Goal: Information Seeking & Learning: Learn about a topic

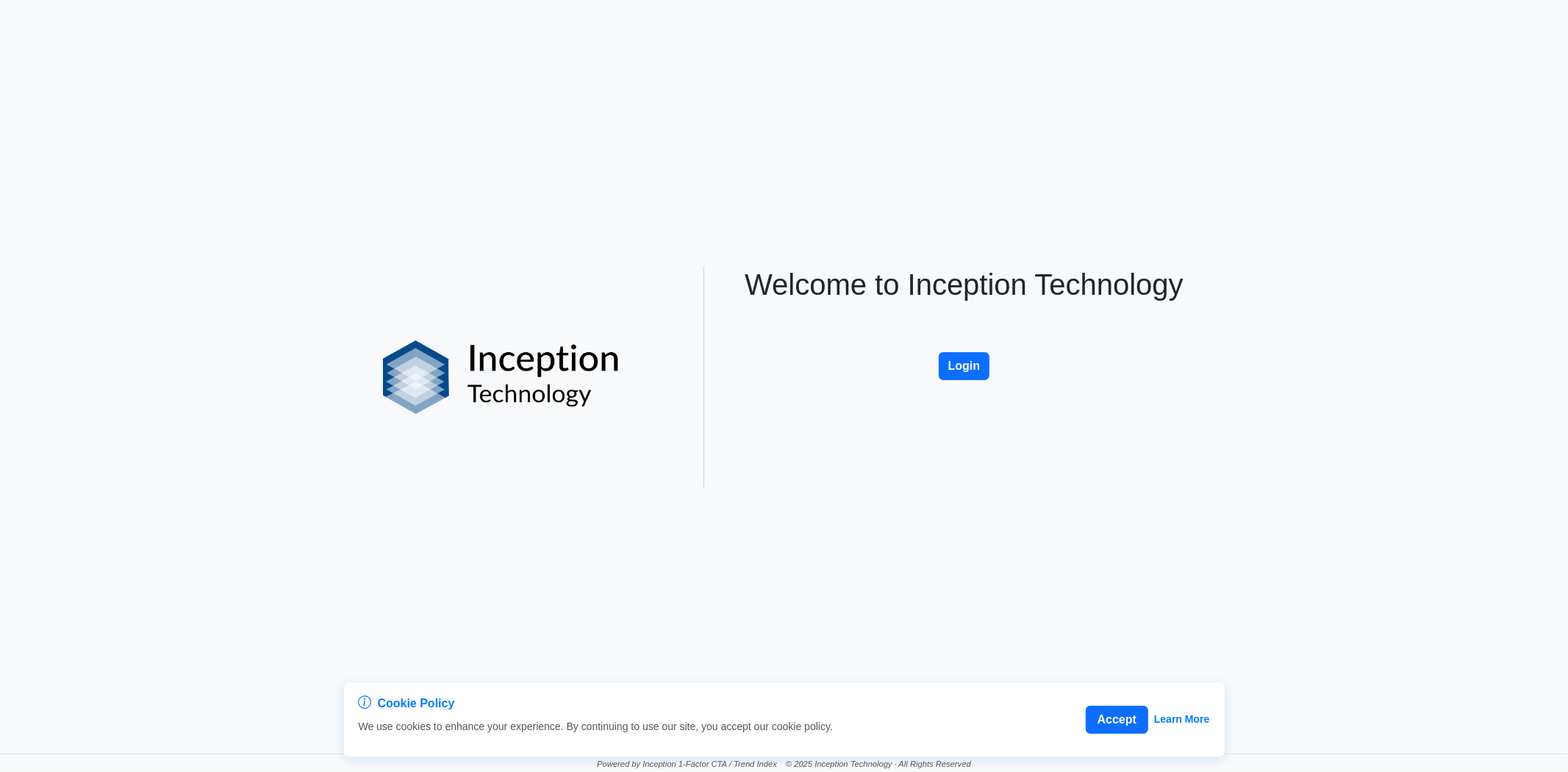
click at [968, 371] on button "Login" at bounding box center [965, 365] width 51 height 28
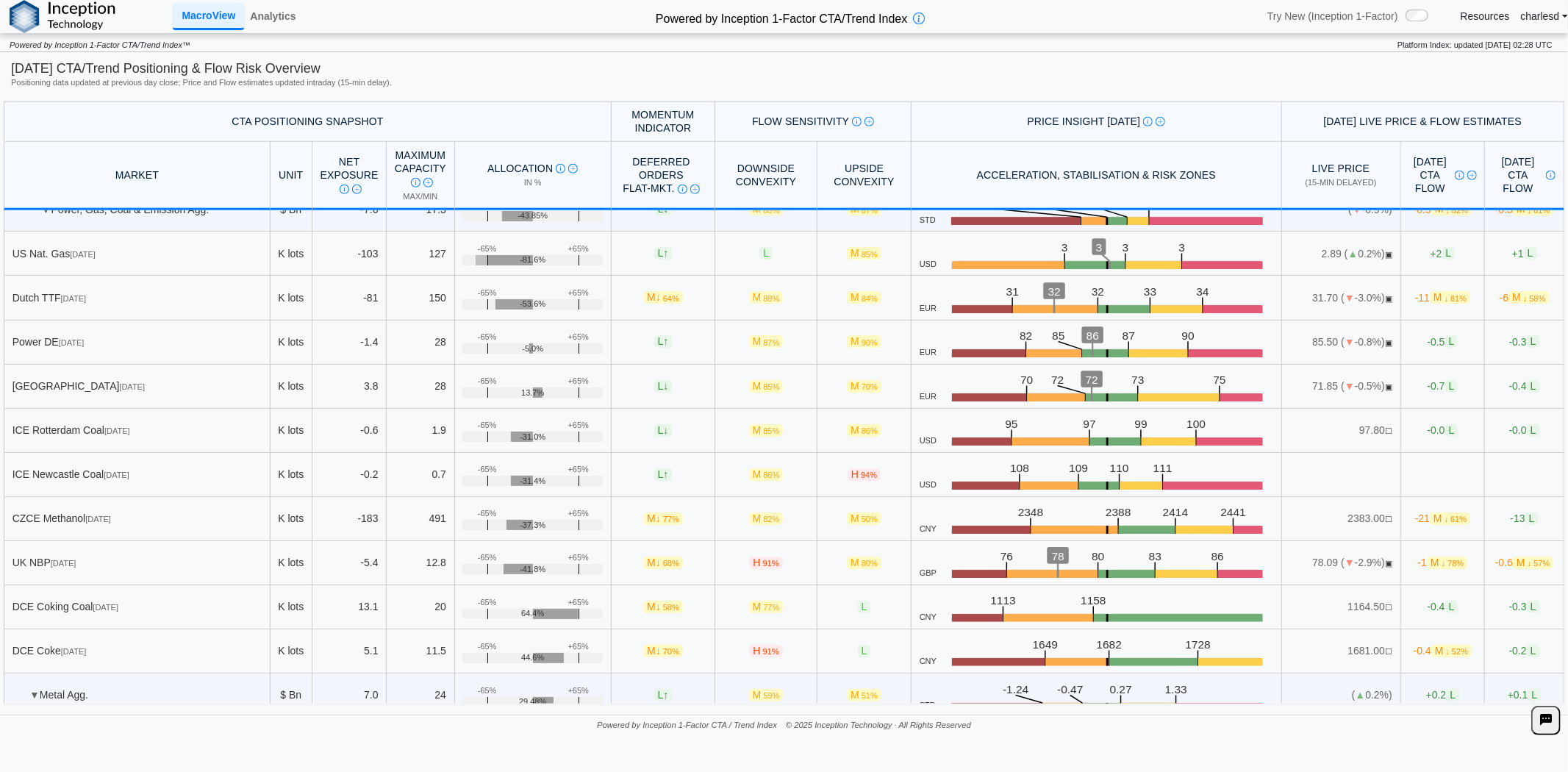
scroll to position [1446, 0]
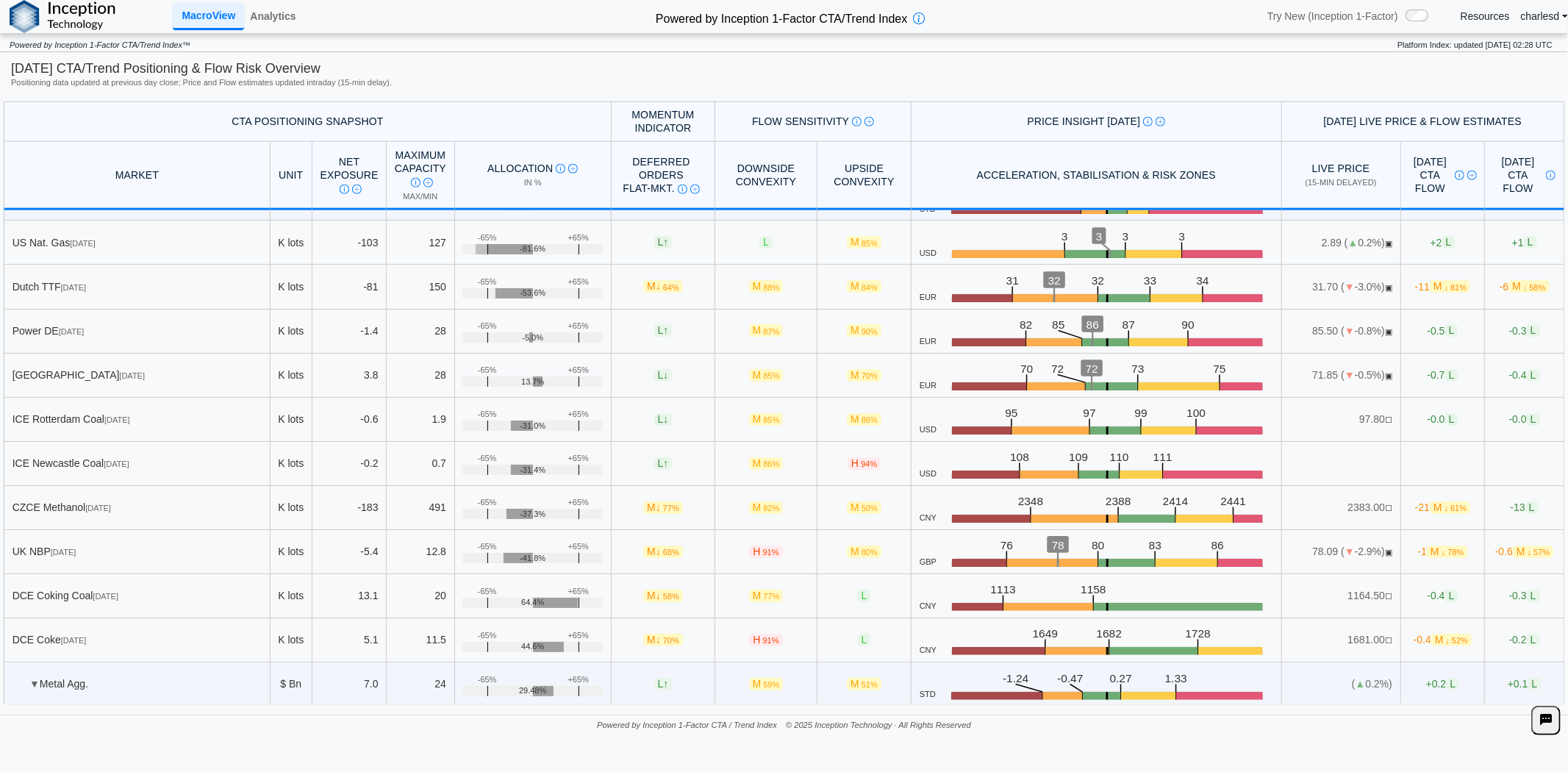
drag, startPoint x: 743, startPoint y: 550, endPoint x: 769, endPoint y: 549, distance: 26.0
click at [769, 549] on td "H 91%" at bounding box center [766, 552] width 102 height 44
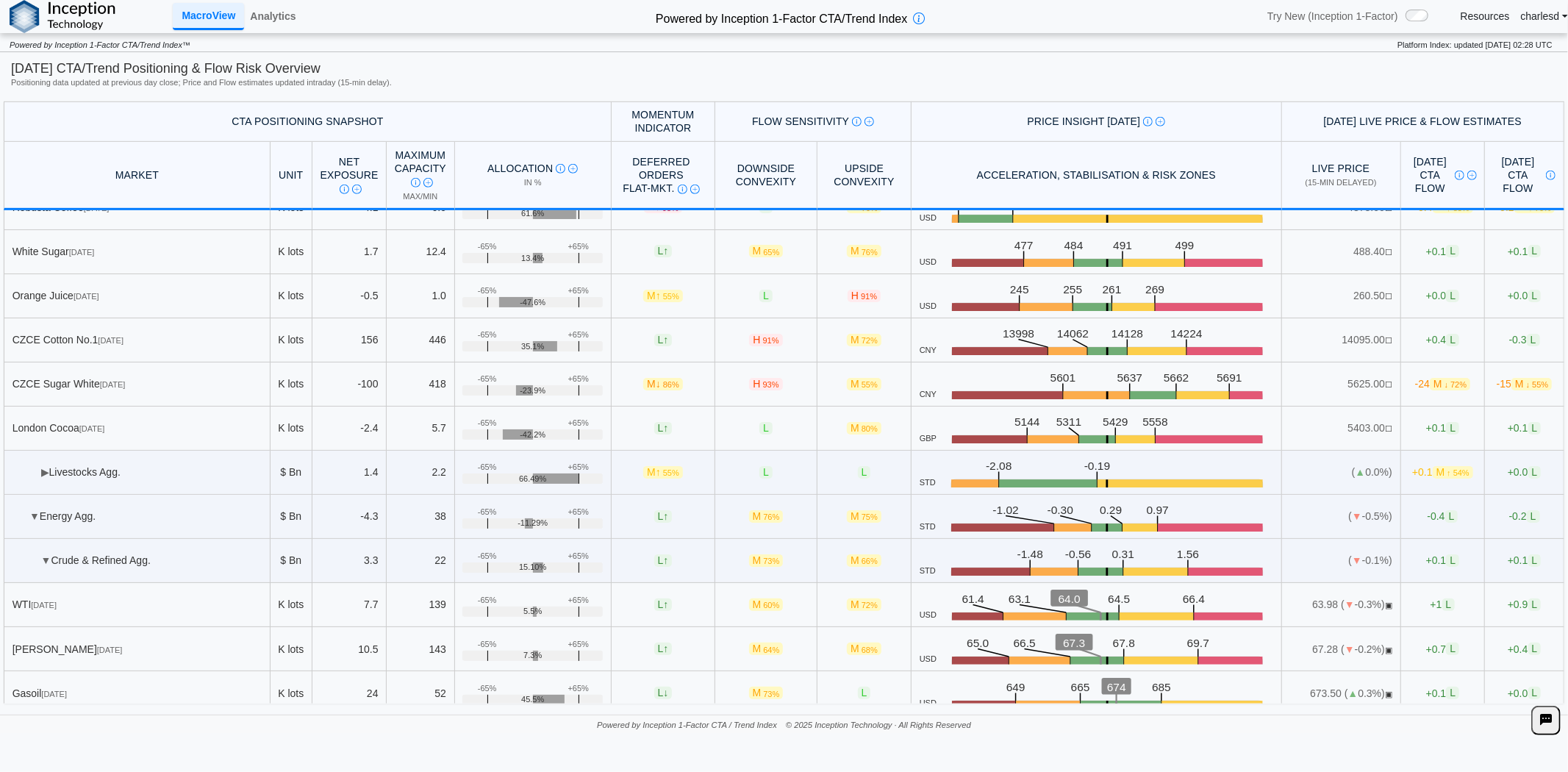
scroll to position [791, 0]
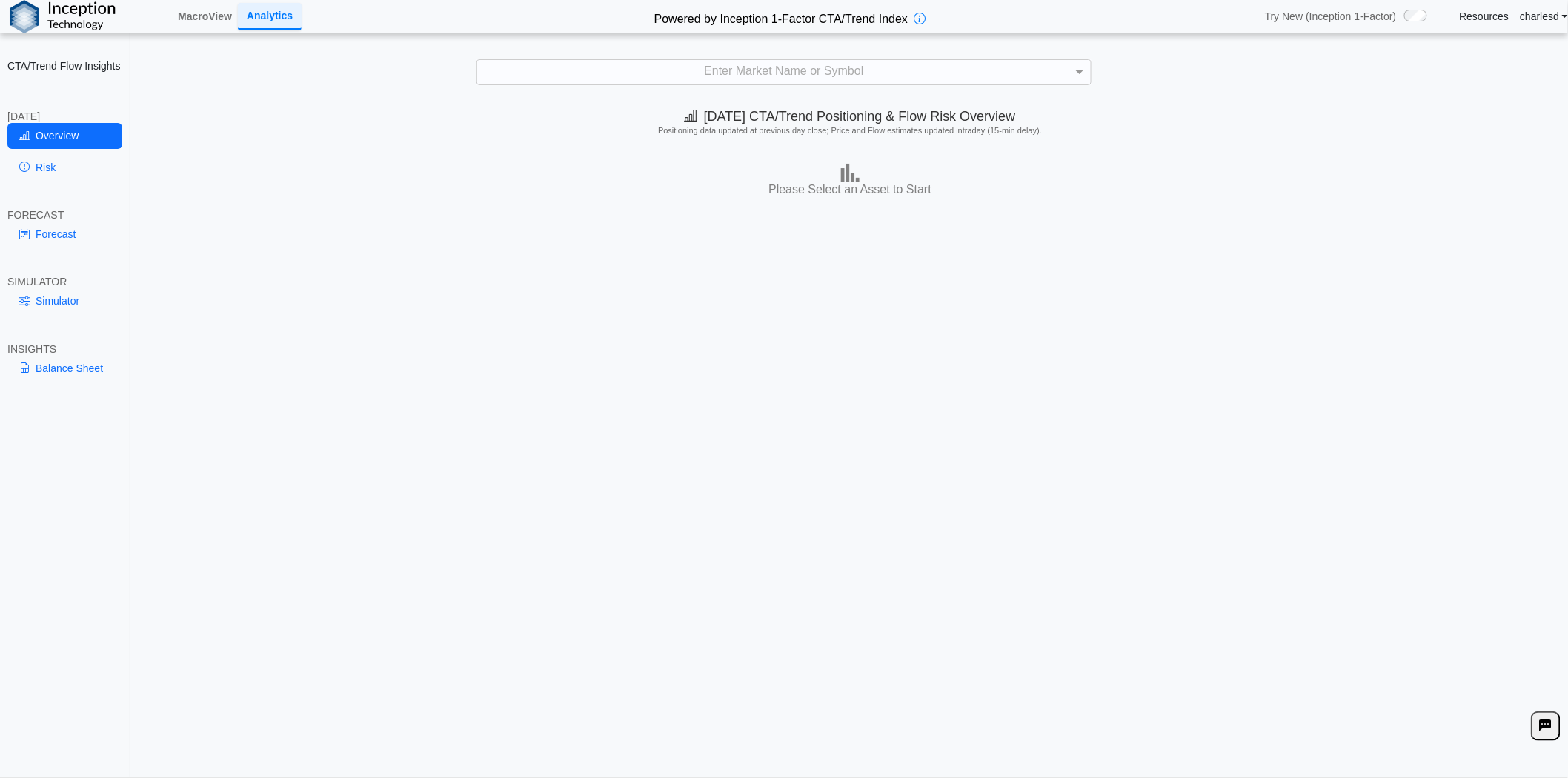
click at [54, 162] on link "Risk" at bounding box center [65, 167] width 115 height 25
click at [638, 75] on div "Enter Market Name or Symbol" at bounding box center [784, 73] width 614 height 25
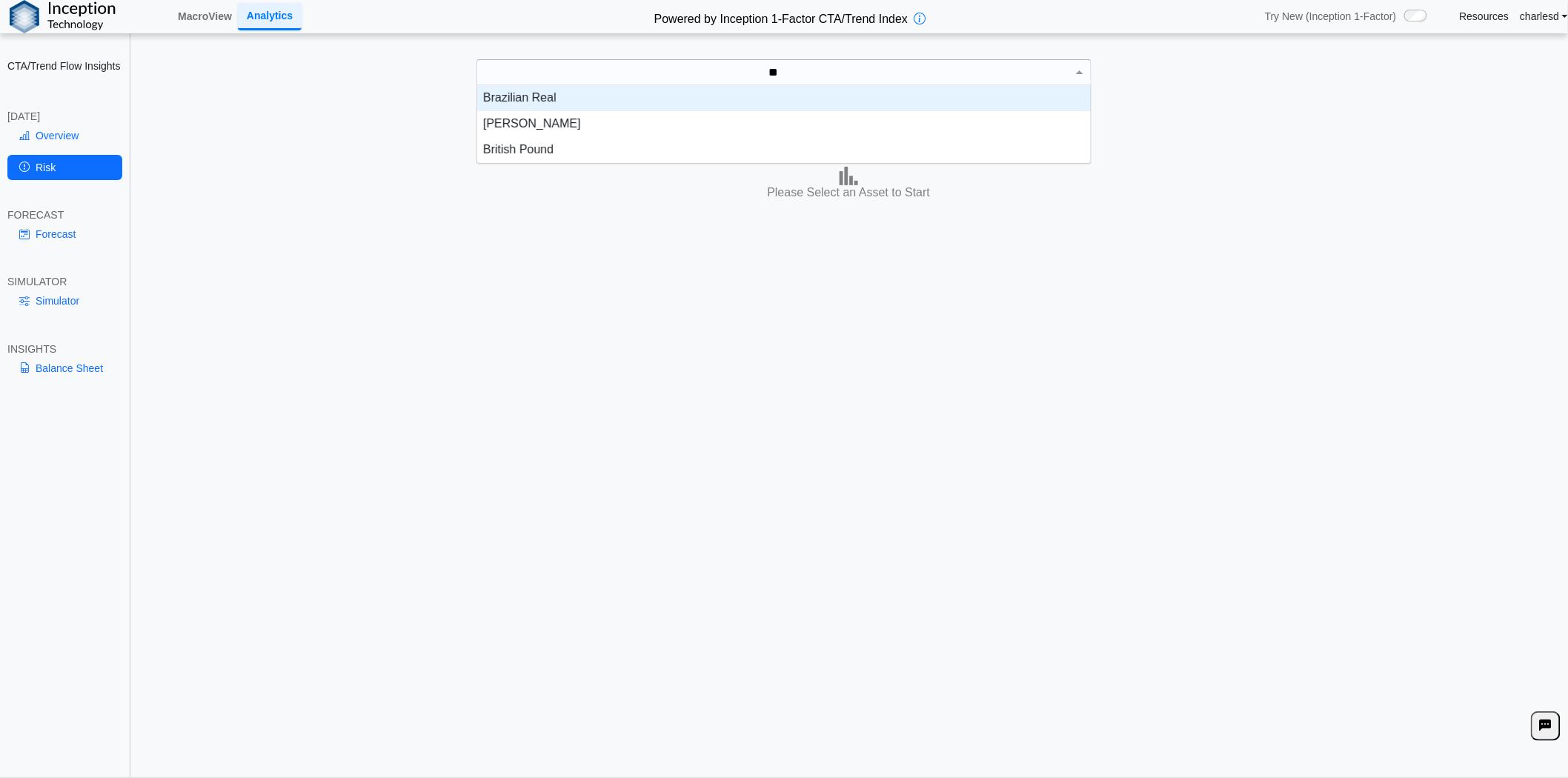
scroll to position [11, 11]
type input "***"
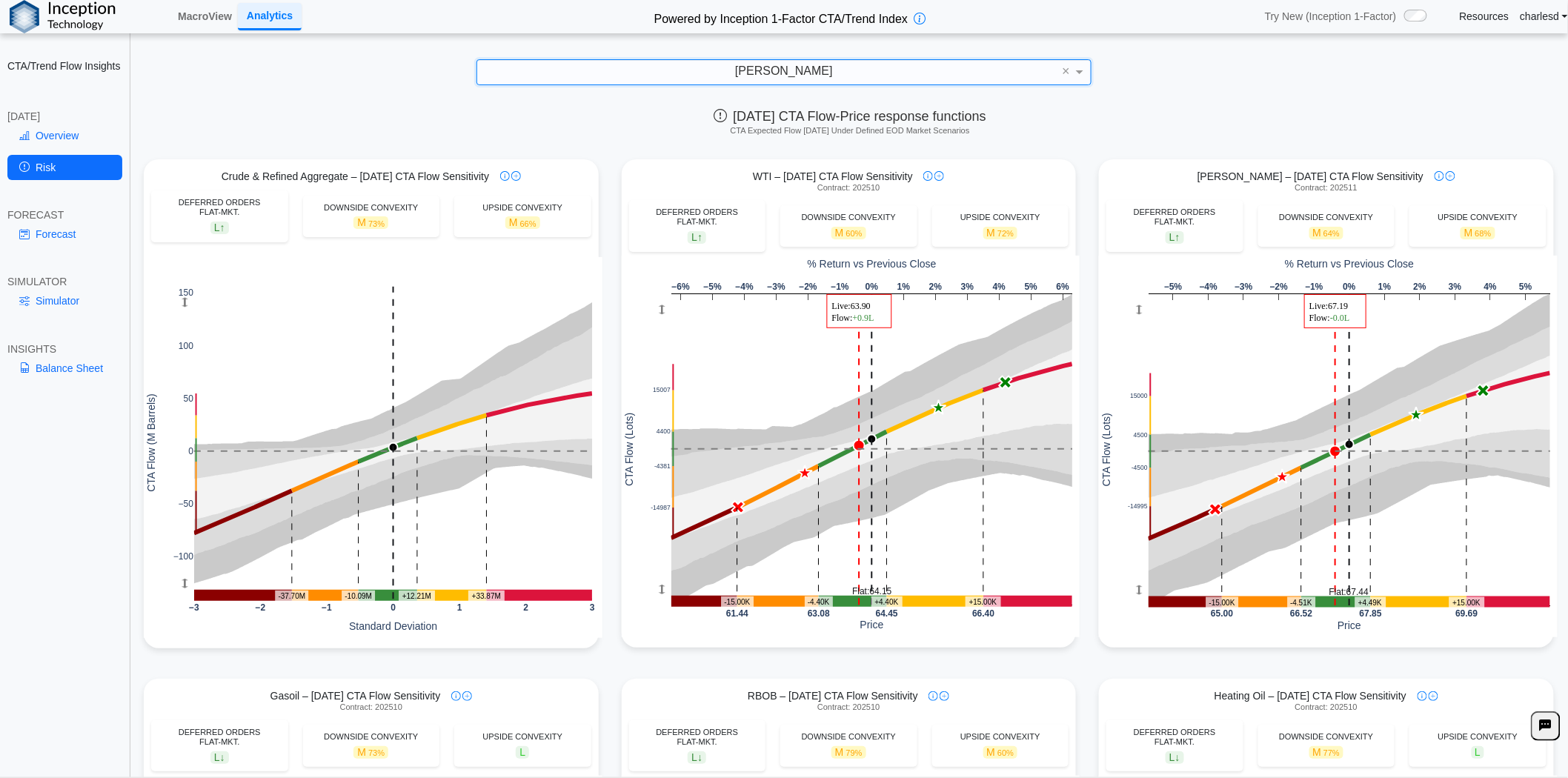
click at [61, 242] on link "Forecast" at bounding box center [65, 234] width 115 height 25
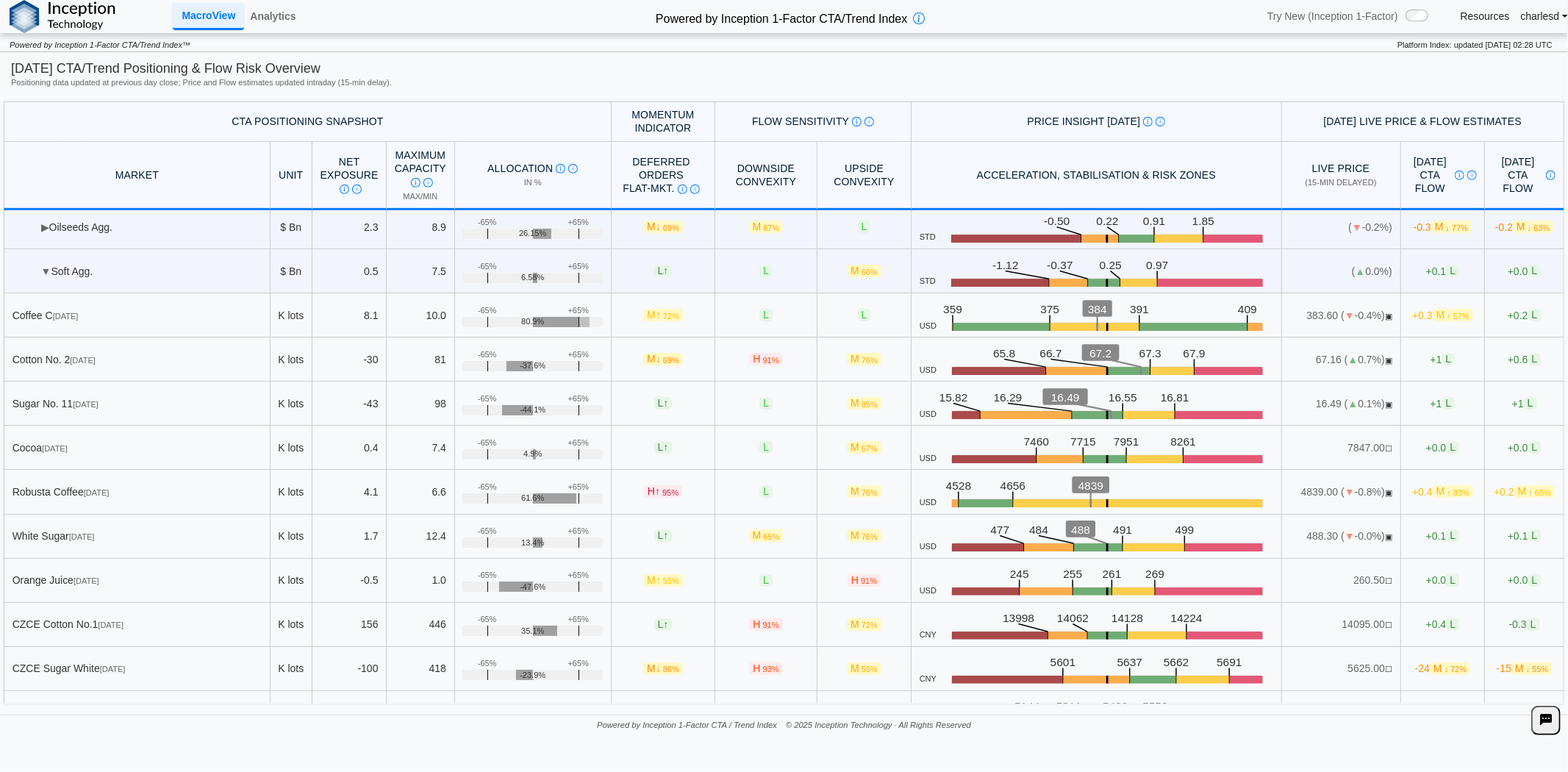
scroll to position [300, 0]
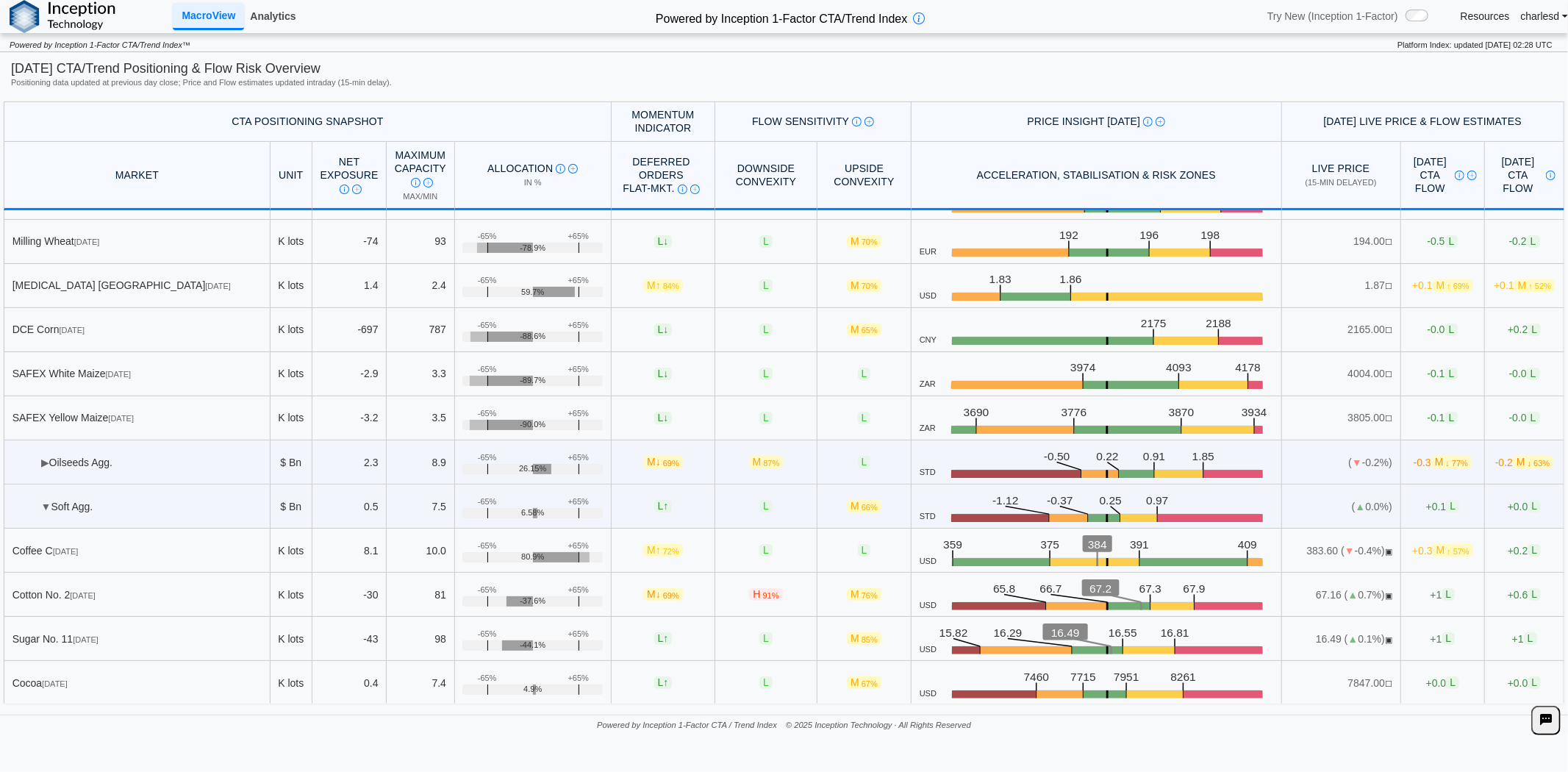
click at [282, 17] on link "Analytics" at bounding box center [272, 16] width 57 height 25
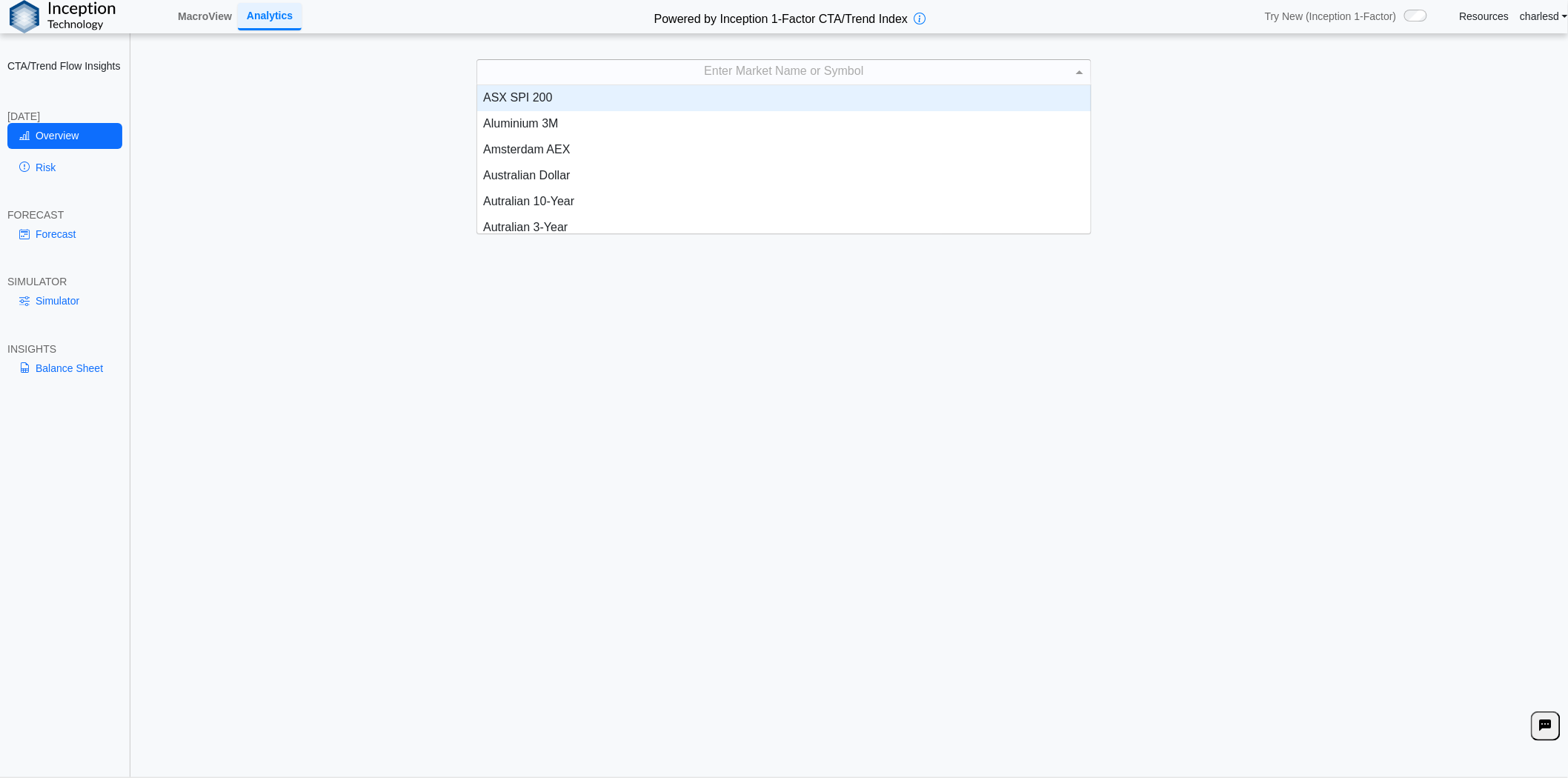
click at [591, 82] on div "Enter Market Name or Symbol" at bounding box center [784, 73] width 614 height 25
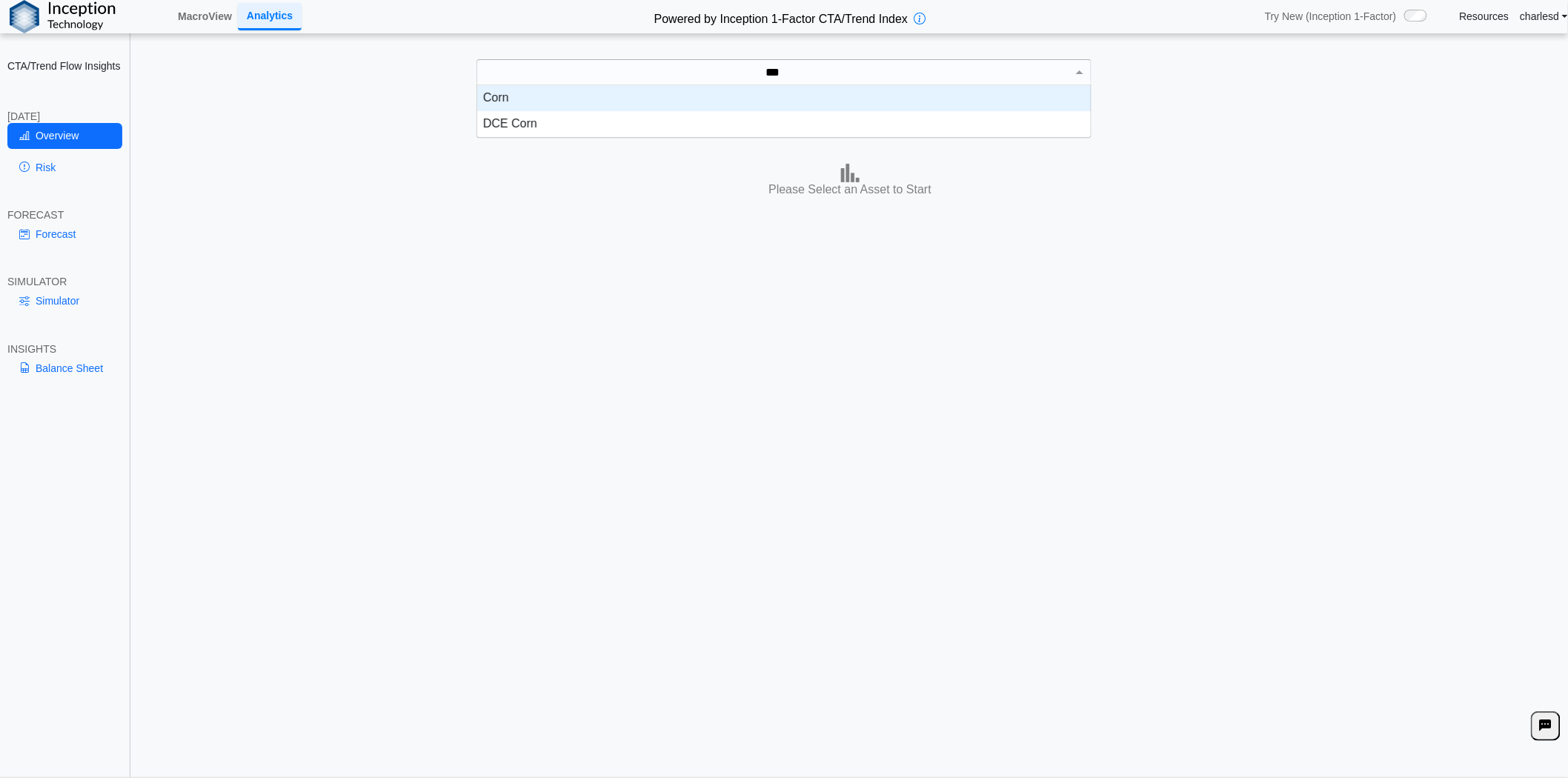
scroll to position [39, 600]
type input "****"
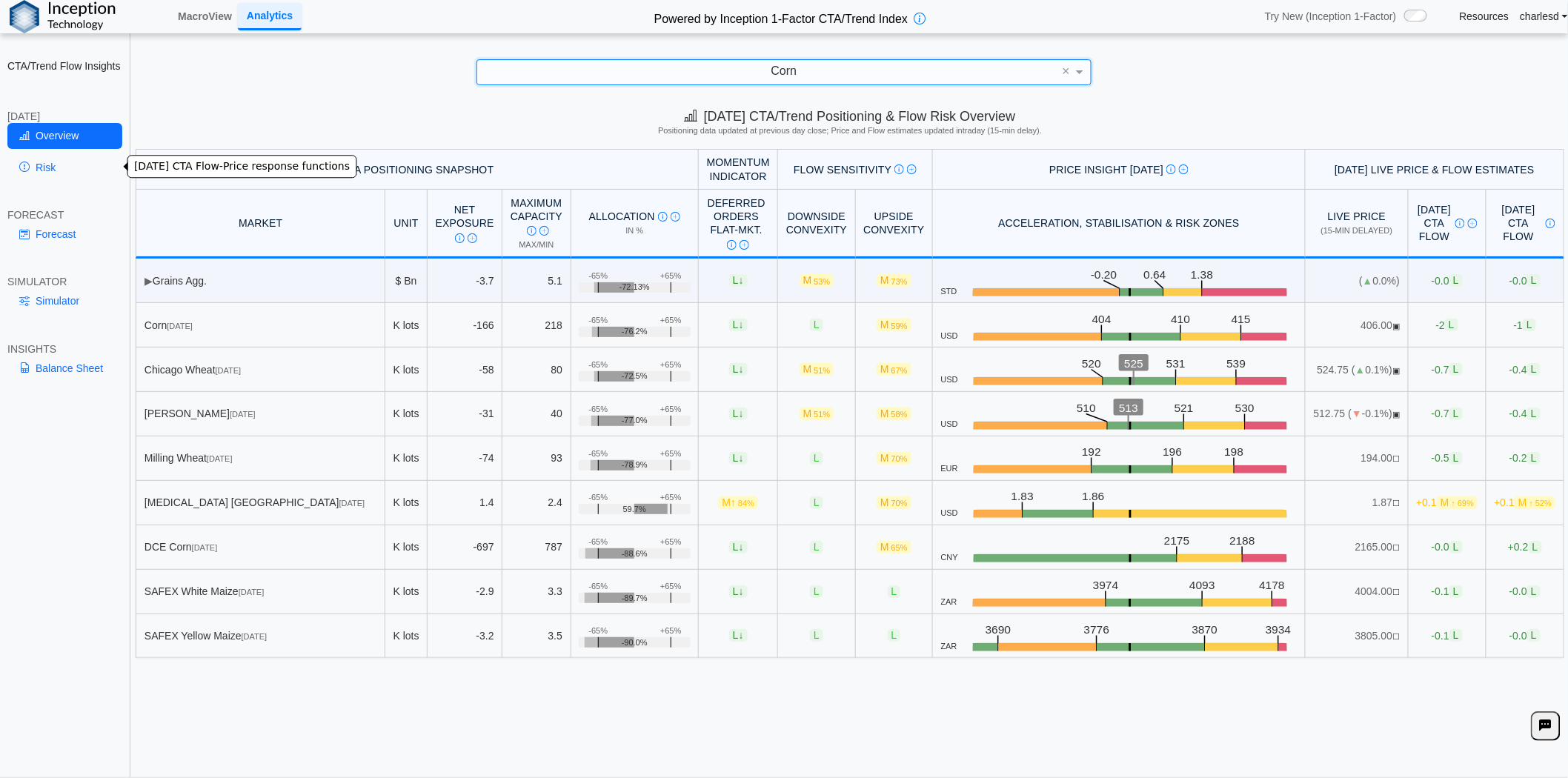
click at [76, 173] on link "Risk" at bounding box center [65, 167] width 115 height 25
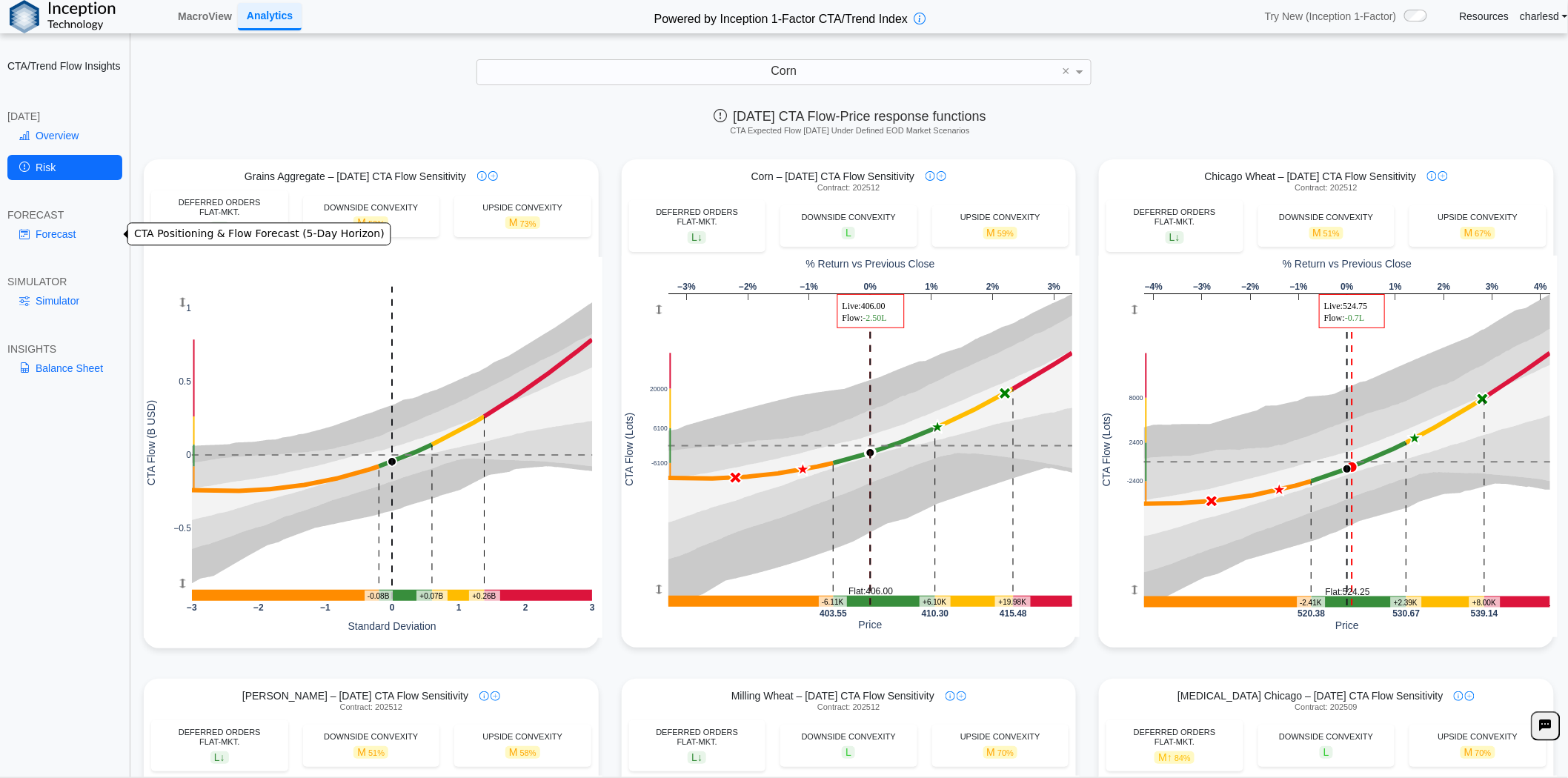
click at [61, 226] on link "Forecast" at bounding box center [65, 234] width 115 height 25
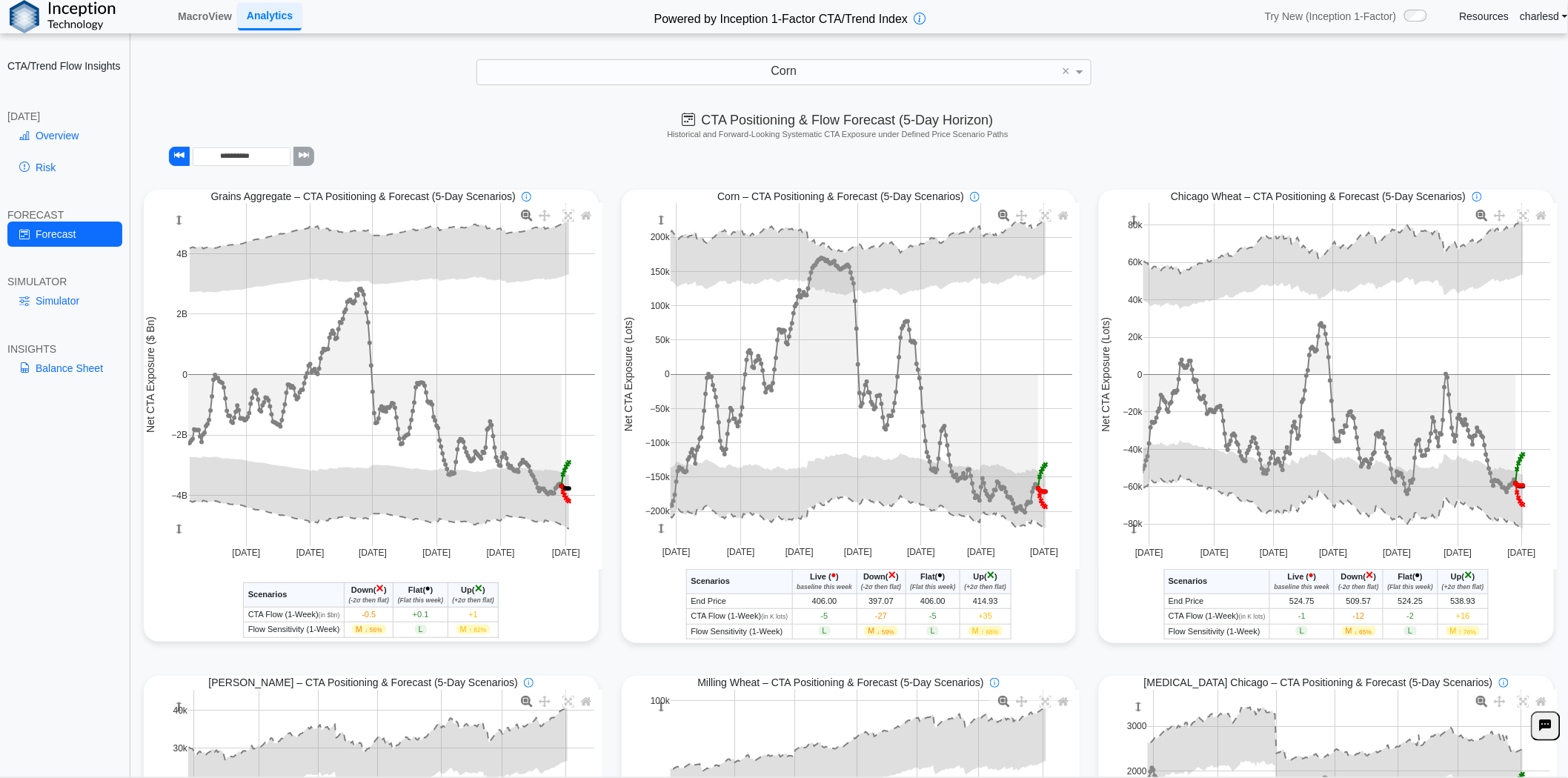
click at [59, 172] on link "Risk" at bounding box center [65, 167] width 115 height 25
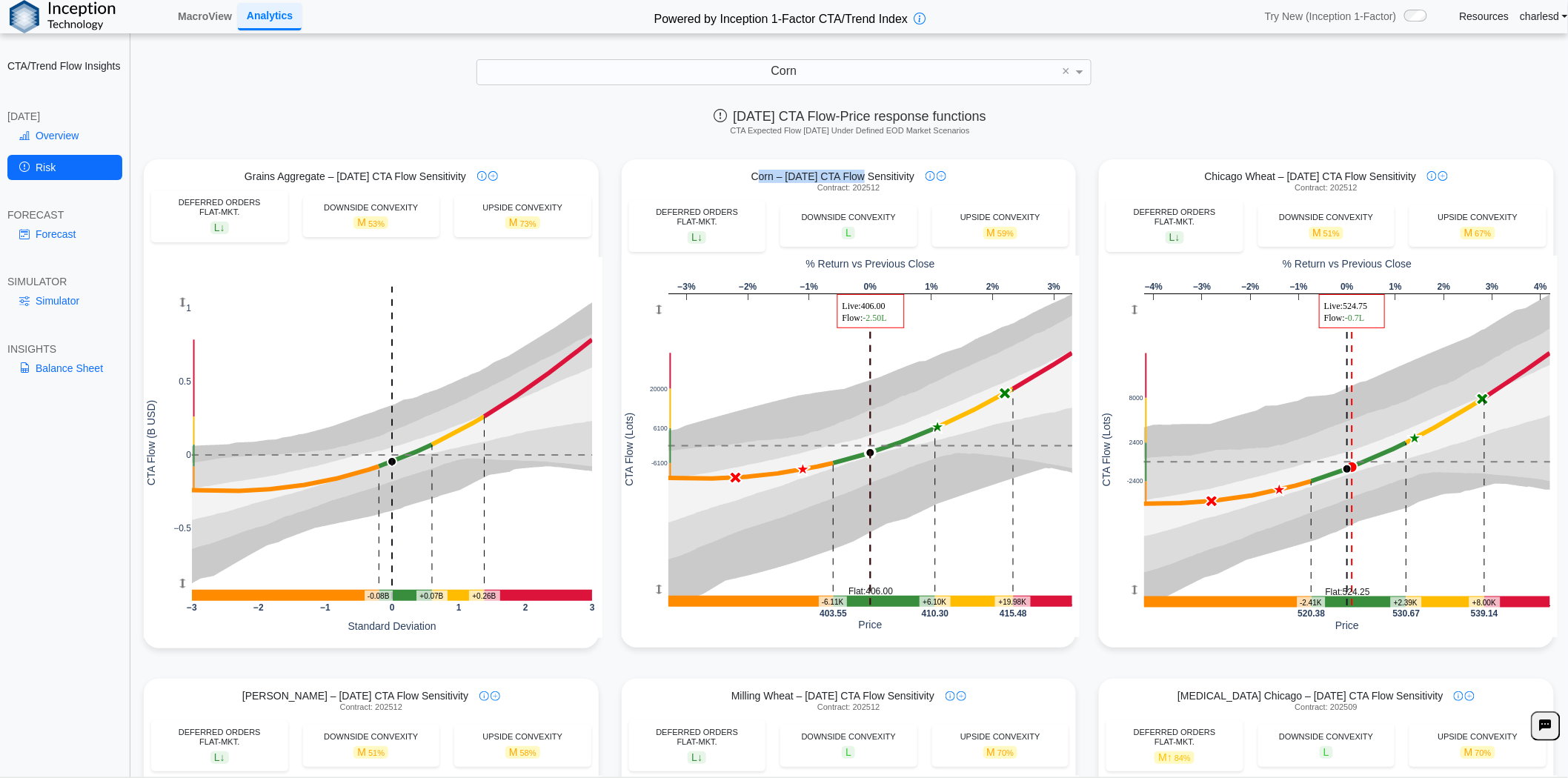
drag, startPoint x: 752, startPoint y: 175, endPoint x: 854, endPoint y: 178, distance: 102.0
click at [854, 178] on span "Corn – Today's CTA Flow Sensitivity" at bounding box center [833, 176] width 163 height 13
click at [47, 232] on link "Forecast" at bounding box center [65, 234] width 115 height 25
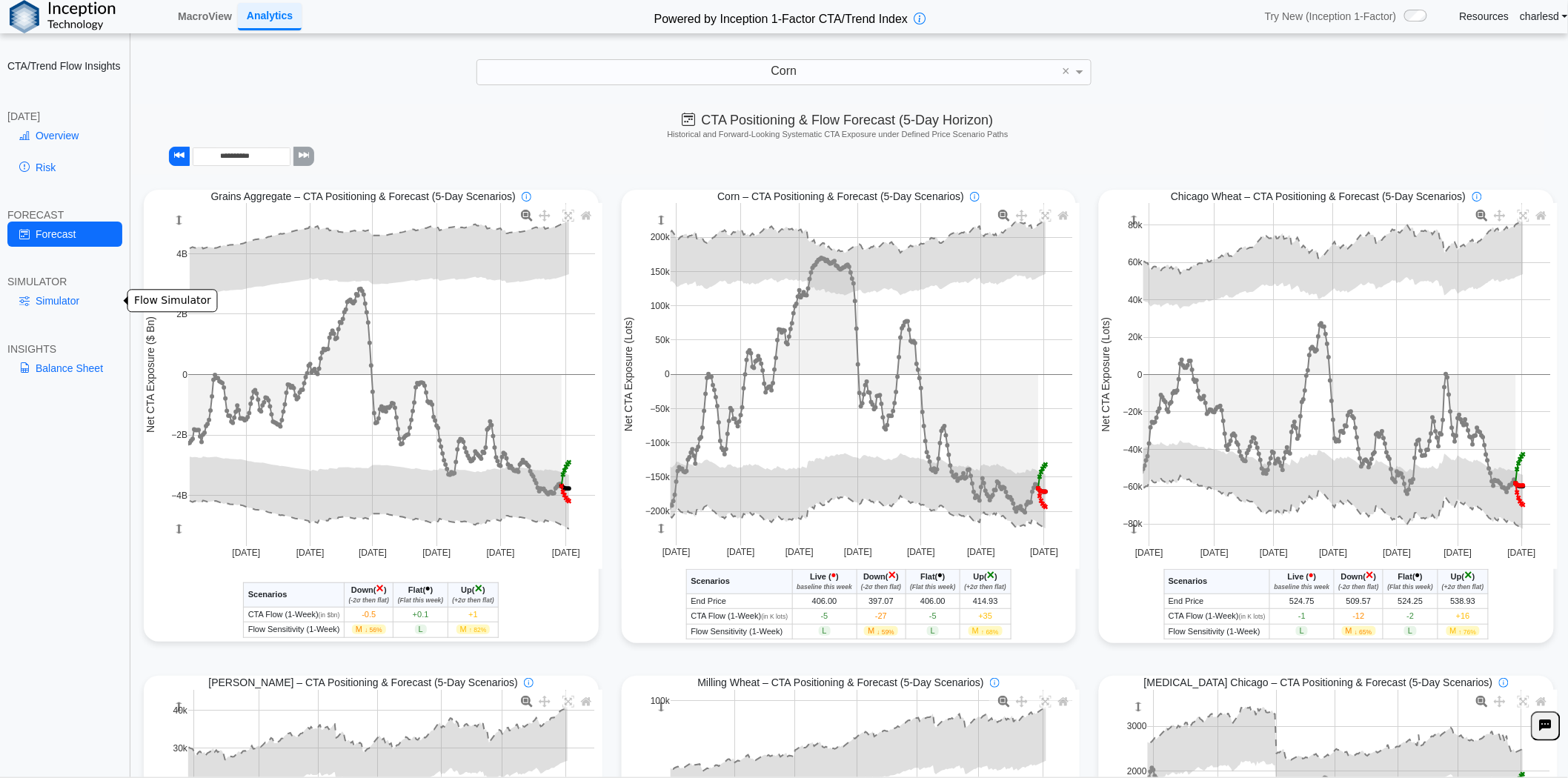
click at [74, 300] on link "Simulator" at bounding box center [65, 300] width 115 height 25
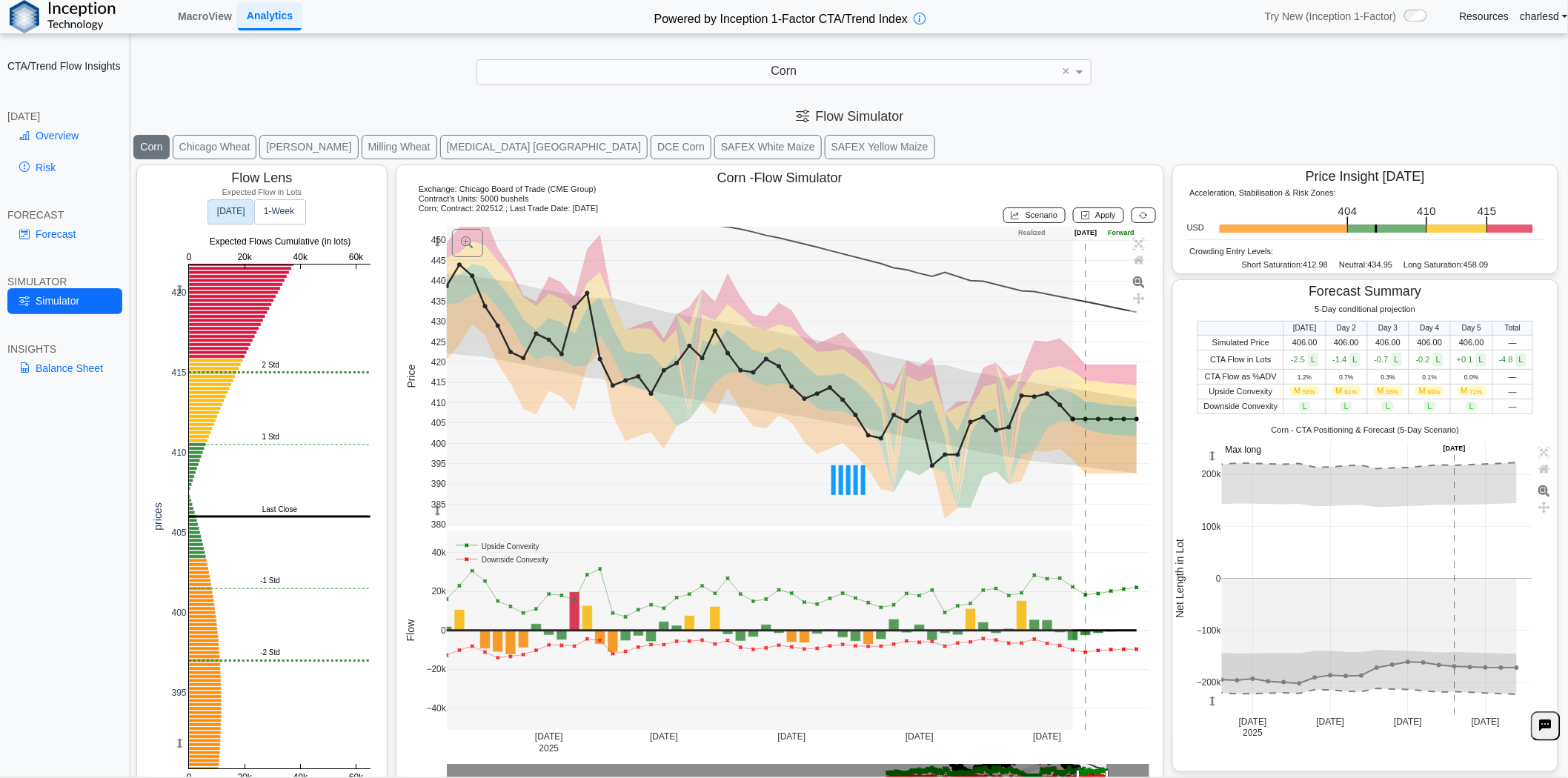
scroll to position [22, 0]
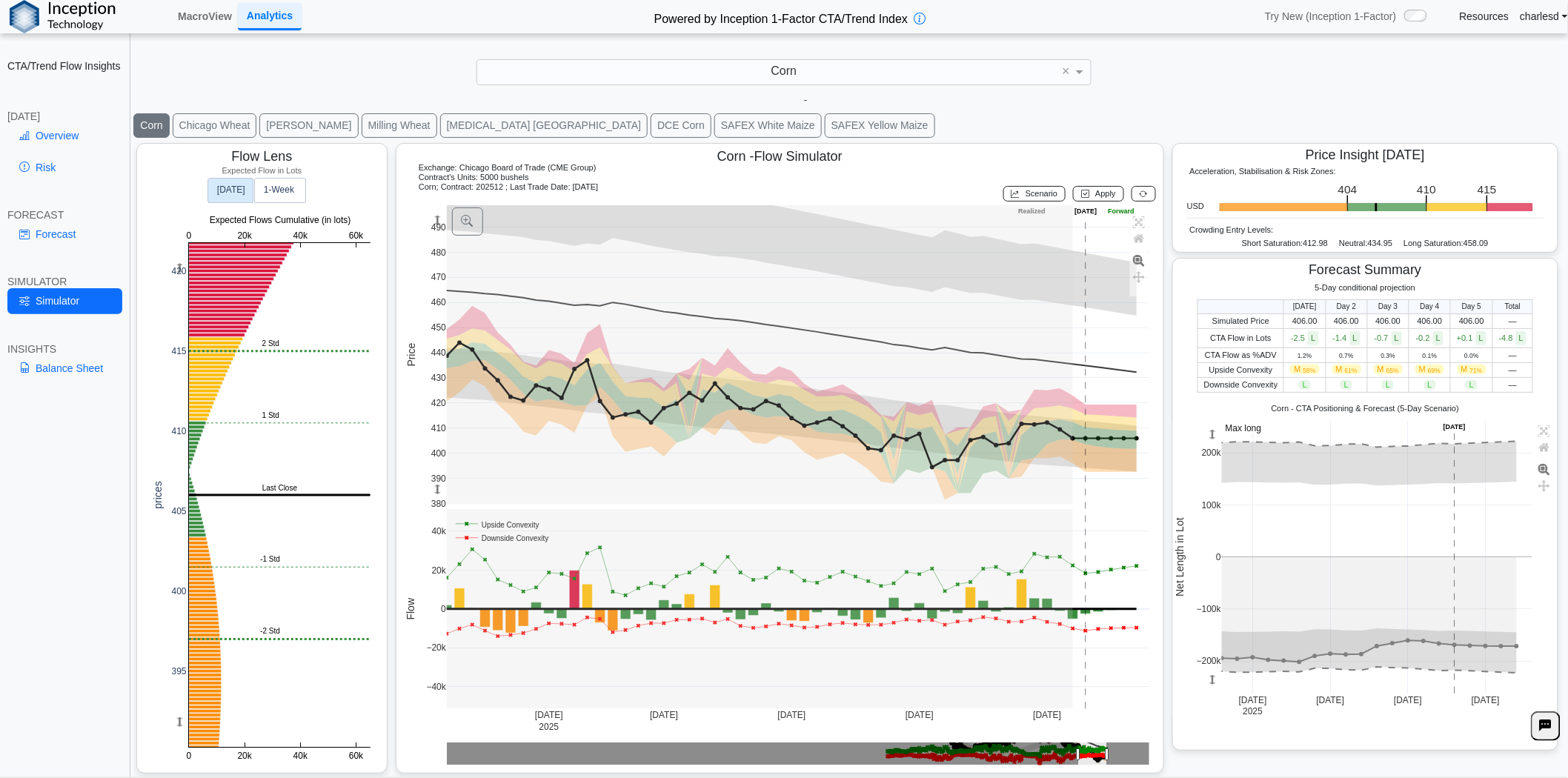
drag, startPoint x: 433, startPoint y: 224, endPoint x: 432, endPoint y: 337, distance: 113.0
click at [432, 337] on g at bounding box center [797, 355] width 733 height 329
drag, startPoint x: 54, startPoint y: 241, endPoint x: 76, endPoint y: 239, distance: 22.1
click at [54, 241] on link "Forecast" at bounding box center [65, 234] width 115 height 25
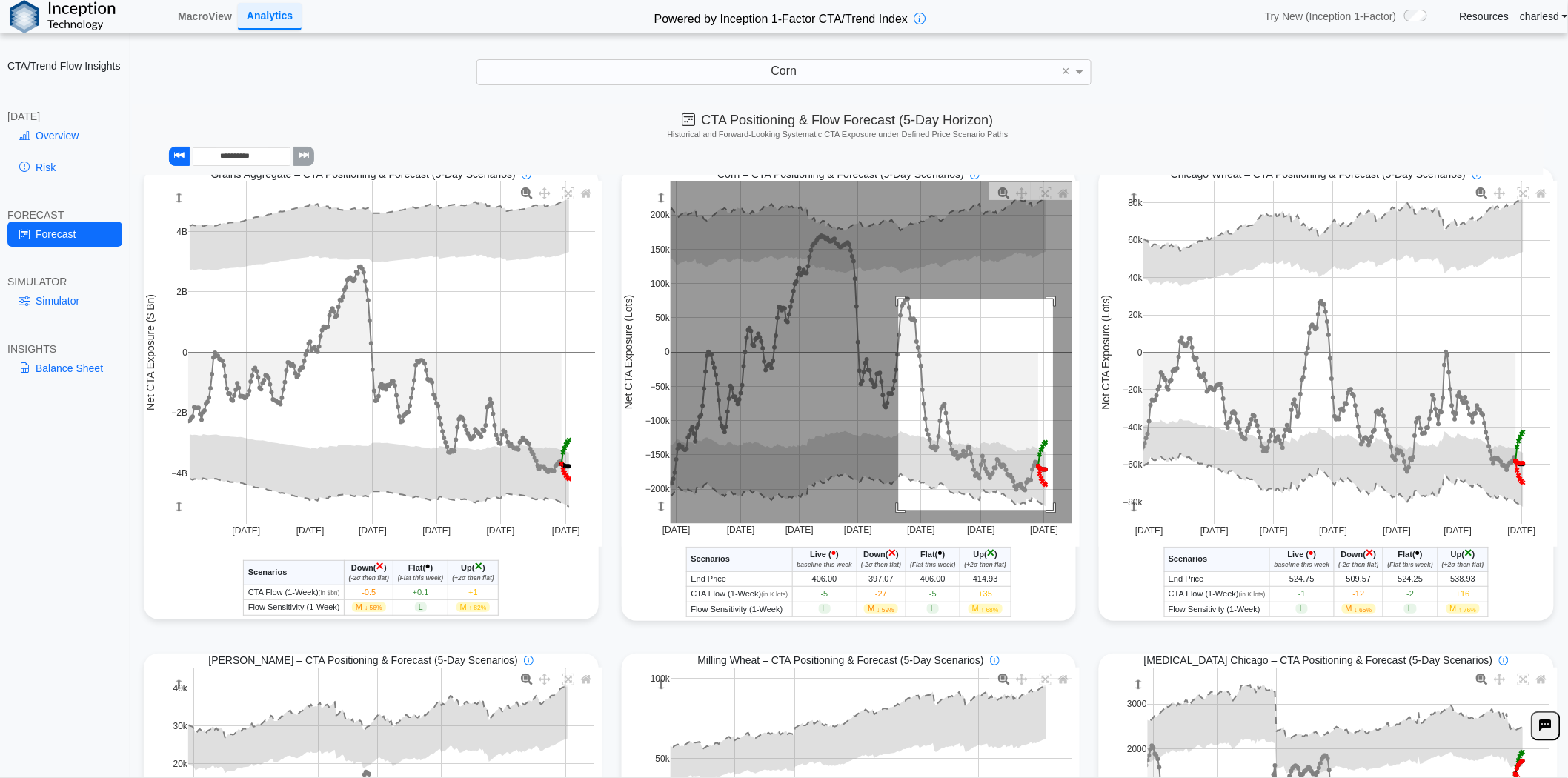
drag, startPoint x: 979, startPoint y: 429, endPoint x: 1045, endPoint y: 511, distance: 105.3
click at [1045, 511] on rect at bounding box center [871, 352] width 403 height 343
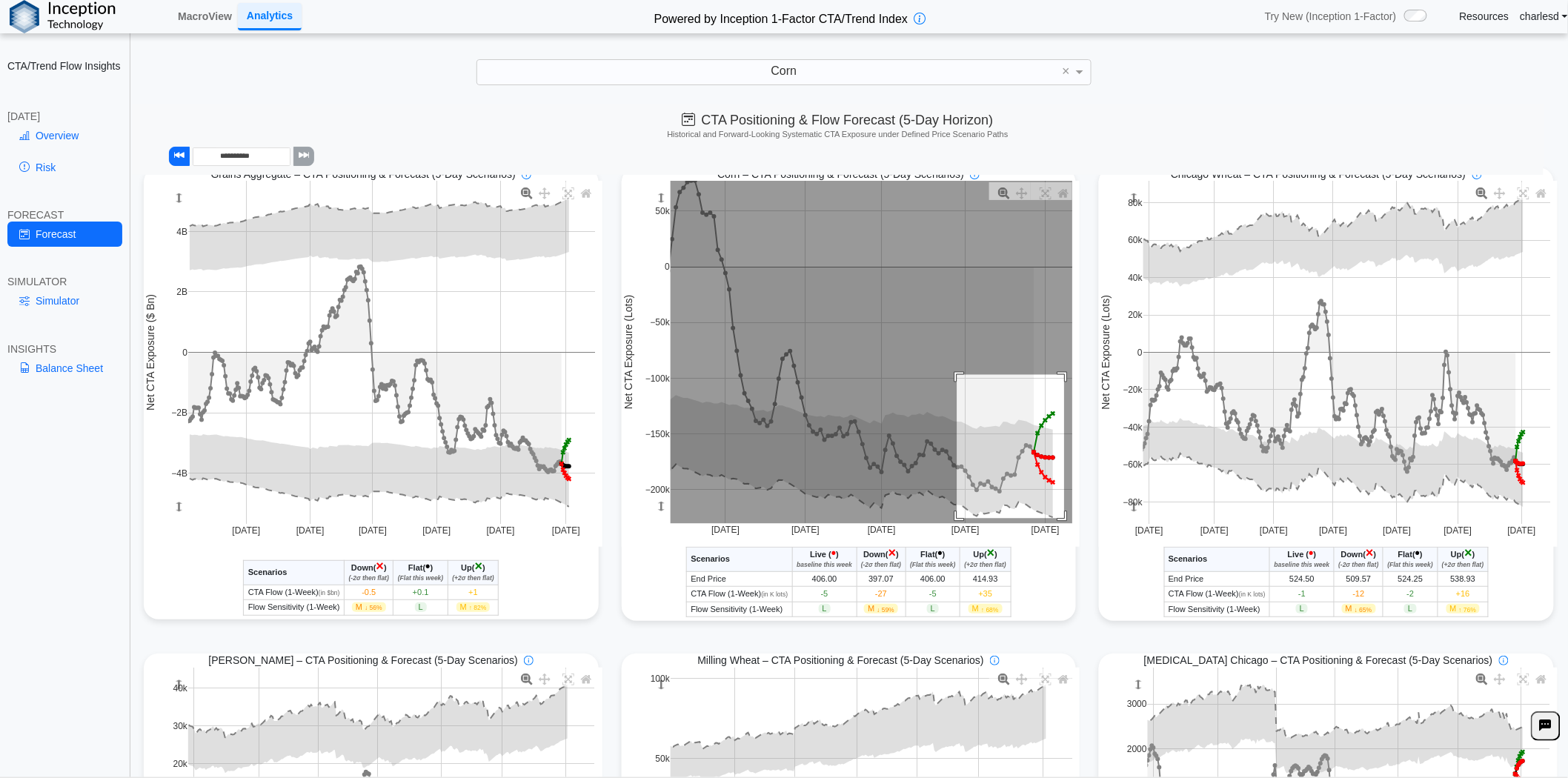
drag, startPoint x: 949, startPoint y: 377, endPoint x: 1056, endPoint y: 523, distance: 181.0
click at [1056, 523] on rect at bounding box center [871, 352] width 403 height 343
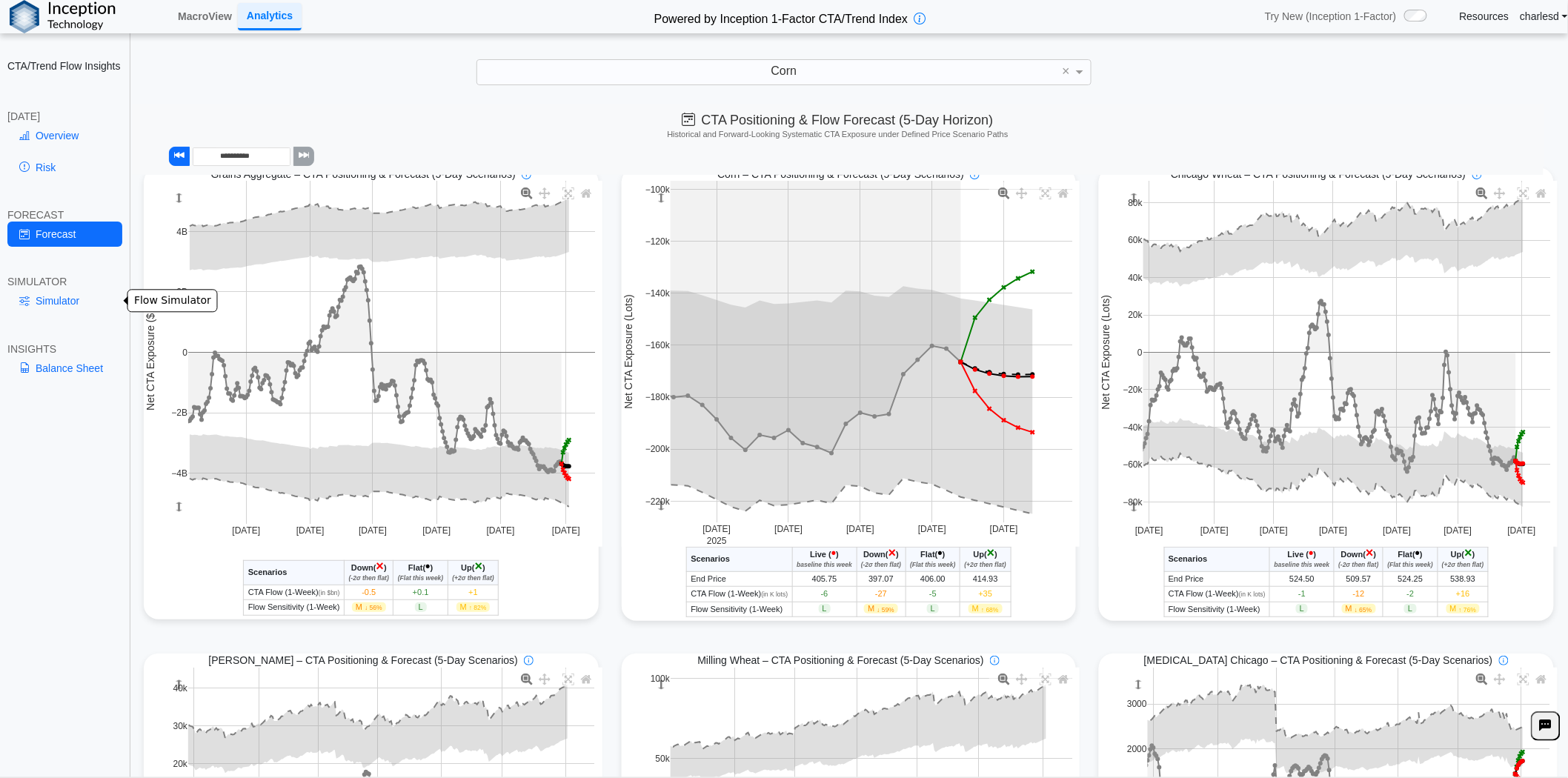
click at [67, 301] on link "Simulator" at bounding box center [65, 300] width 115 height 25
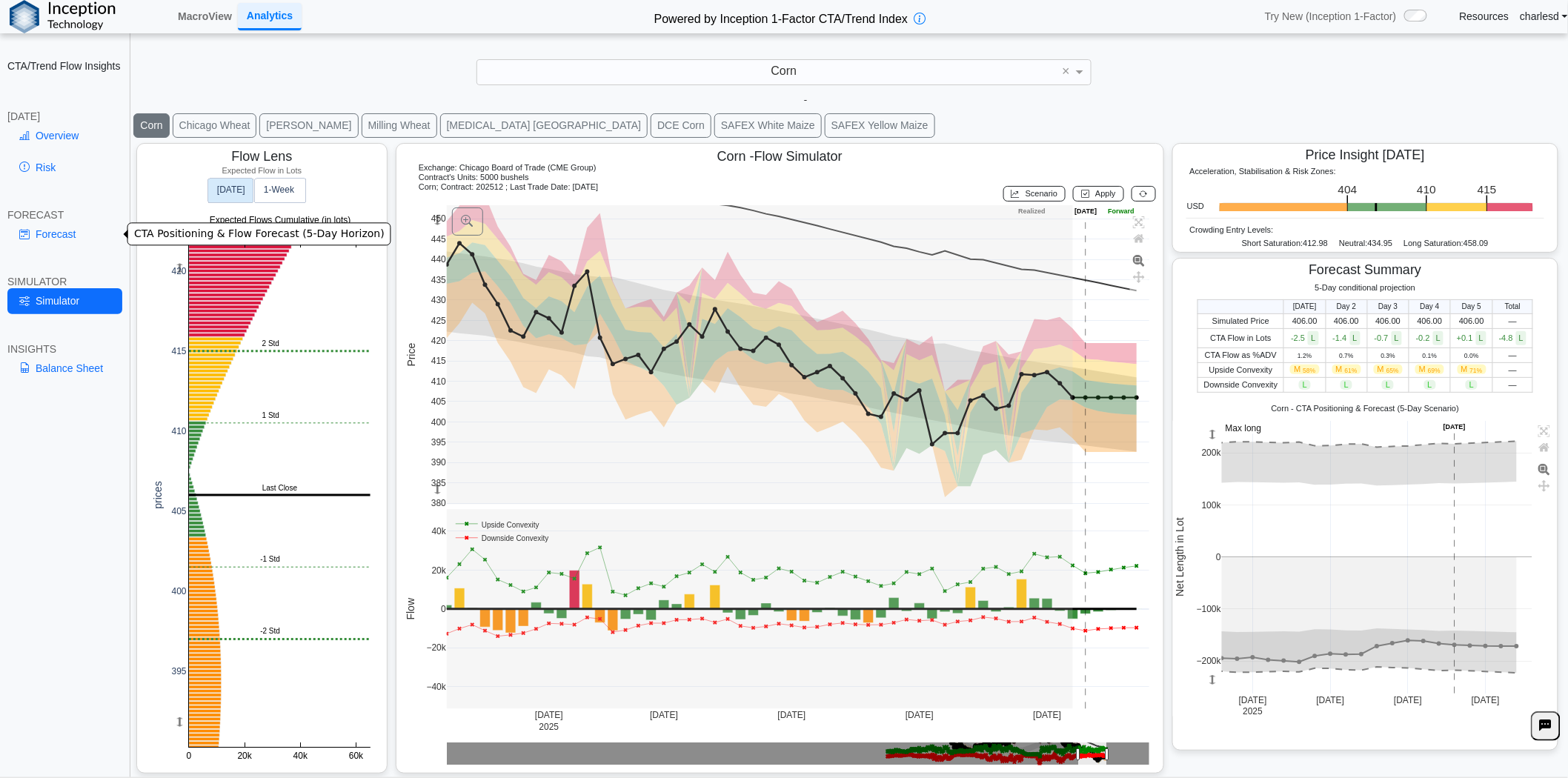
click at [60, 238] on link "Forecast" at bounding box center [65, 234] width 115 height 25
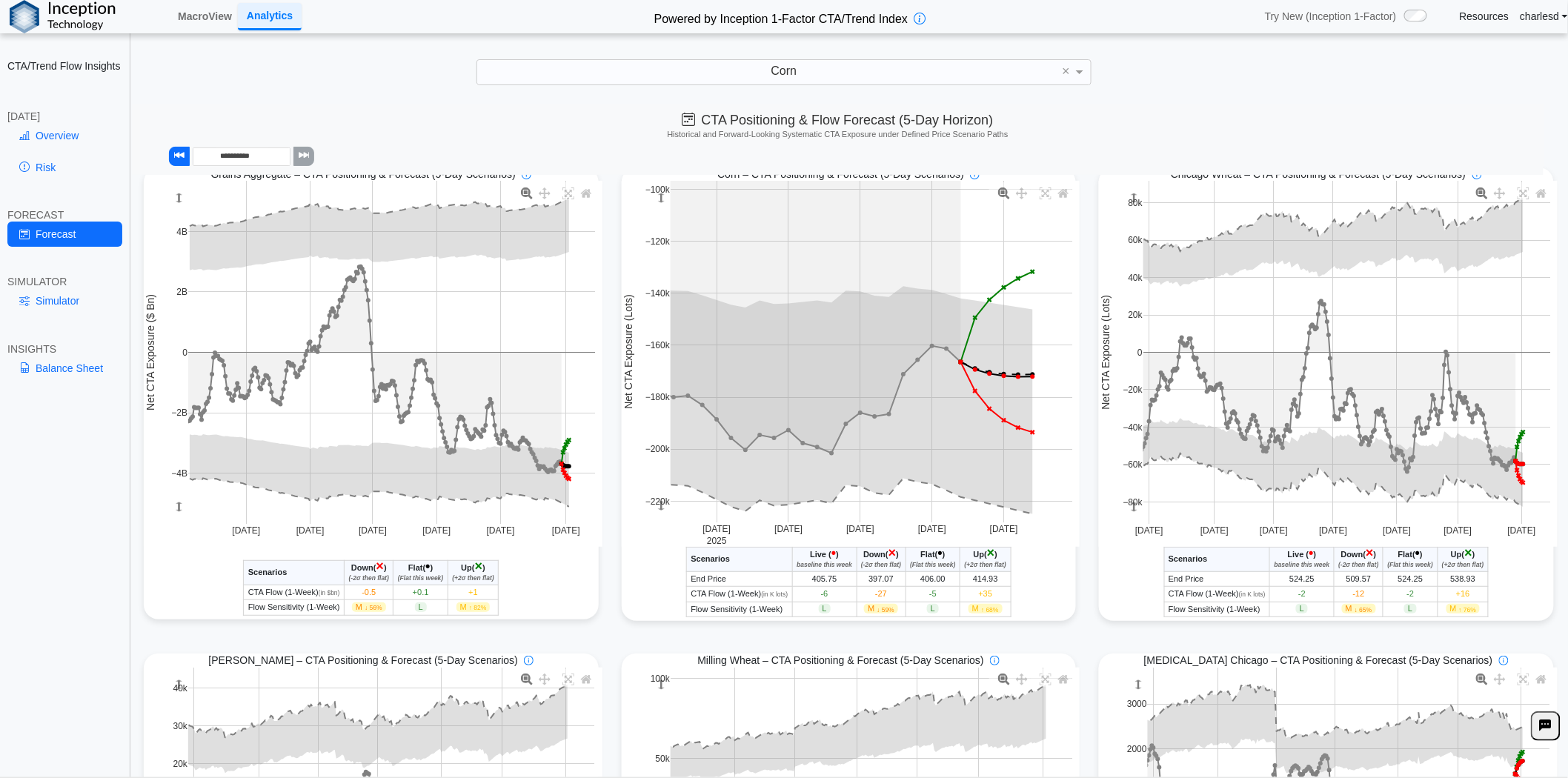
click at [79, 150] on div "Overview Risk" at bounding box center [65, 154] width 115 height 62
click at [75, 139] on link "Overview" at bounding box center [65, 136] width 115 height 25
